Goal: Information Seeking & Learning: Learn about a topic

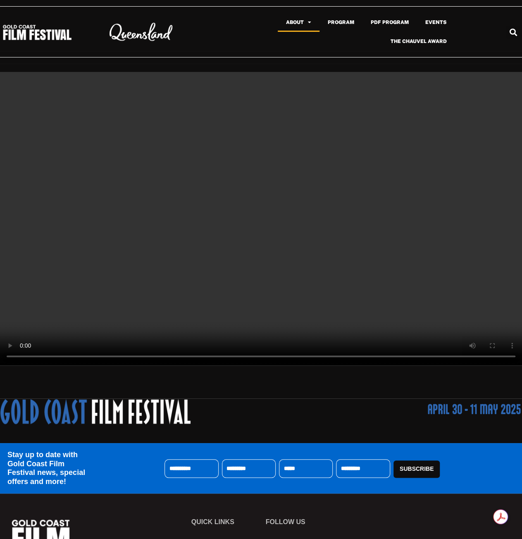
click at [311, 24] on span "Menu" at bounding box center [307, 22] width 7 height 13
click at [308, 24] on span "Menu" at bounding box center [307, 22] width 7 height 13
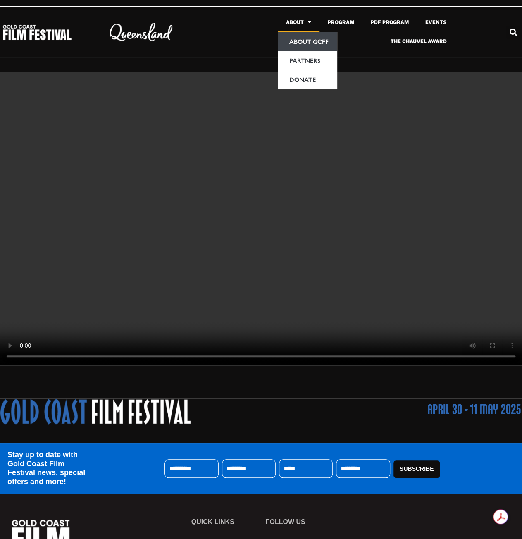
click at [305, 43] on link "About GCFF" at bounding box center [307, 41] width 59 height 19
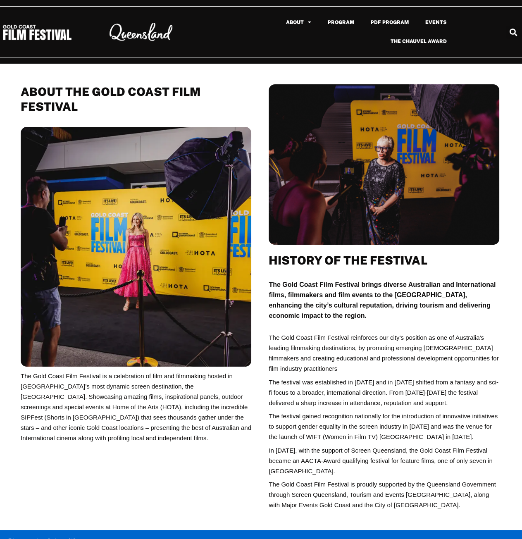
click at [47, 39] on img at bounding box center [37, 32] width 70 height 17
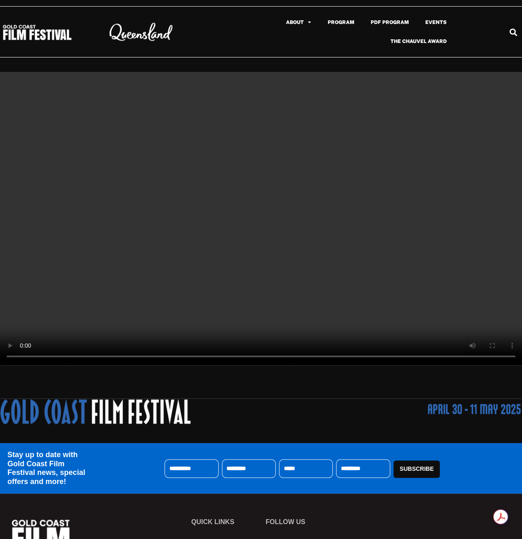
click at [236, 245] on video at bounding box center [261, 218] width 522 height 293
click at [195, 200] on video at bounding box center [261, 218] width 522 height 293
click at [255, 209] on video at bounding box center [261, 218] width 522 height 293
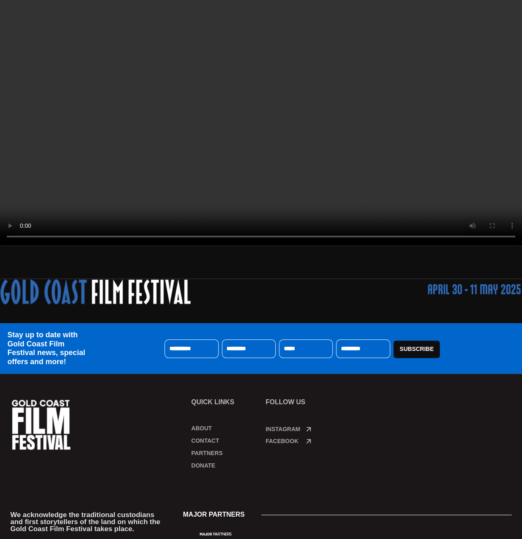
scroll to position [163, 0]
